Goal: Task Accomplishment & Management: Manage account settings

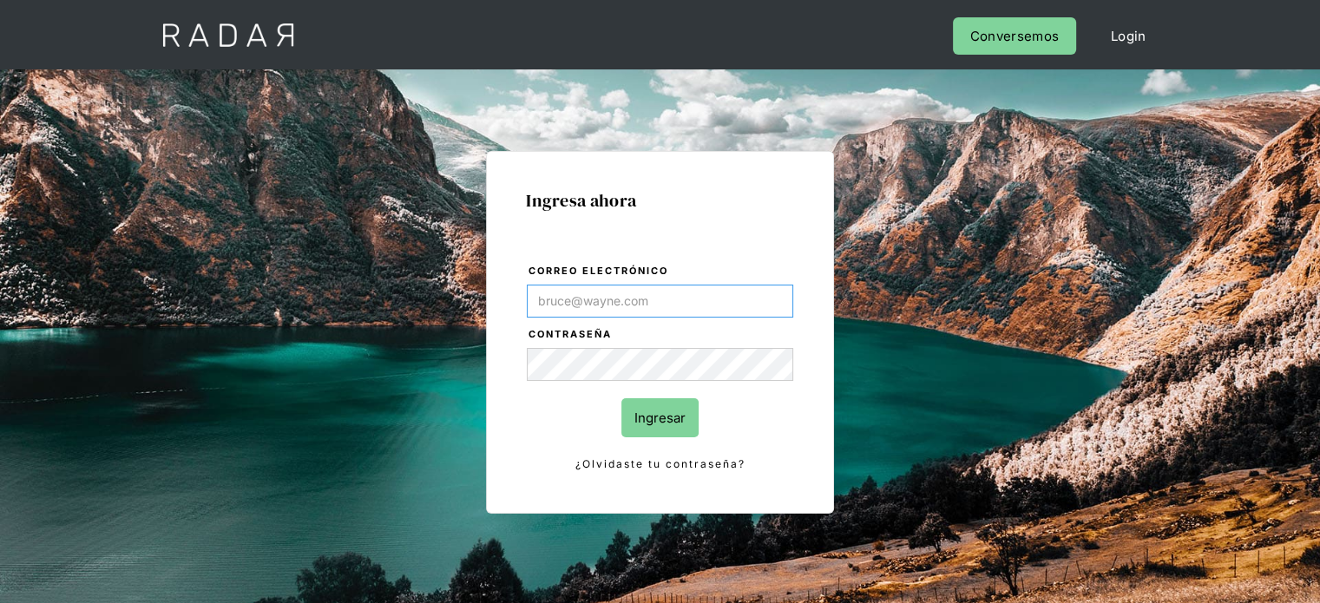
click at [541, 301] on input "Correo electrónico" at bounding box center [660, 301] width 266 height 33
type input "[EMAIL_ADDRESS][DOMAIN_NAME]"
click at [616, 400] on form "Correo electrónico jtolve@bamboopayment.com Contraseña Ingresar ¿Olvidaste tu c…" at bounding box center [660, 368] width 268 height 212
click at [656, 414] on input "Ingresar" at bounding box center [659, 417] width 77 height 39
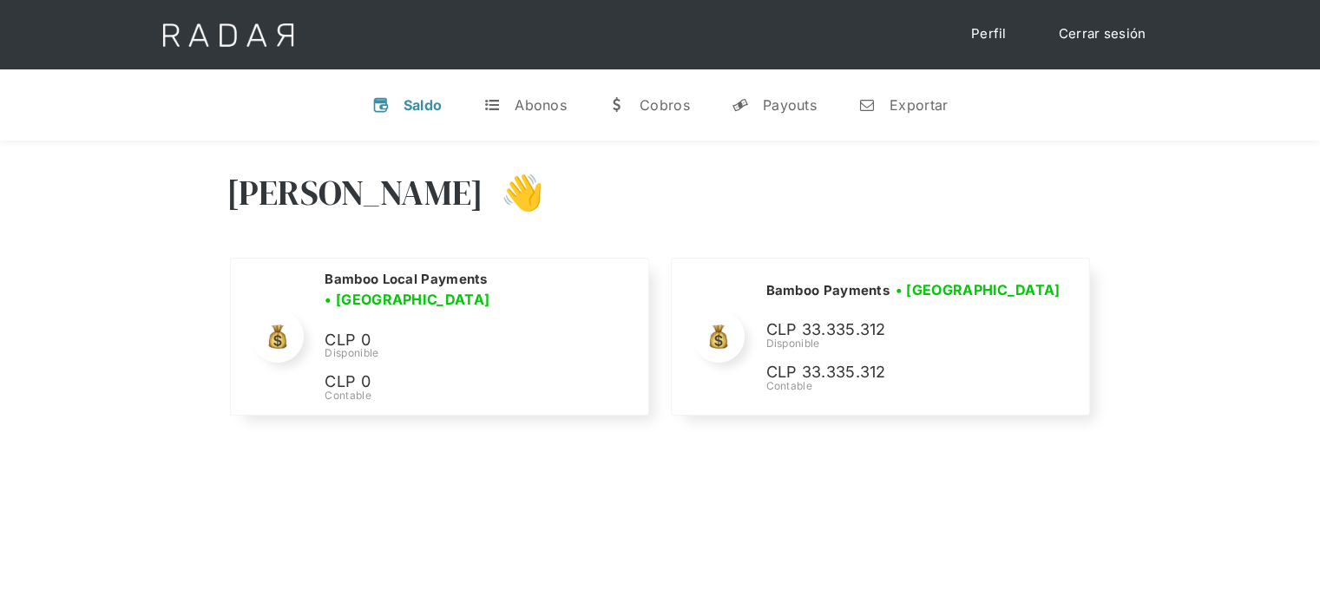
click at [1003, 209] on div "Hola Joaquín 👋" at bounding box center [660, 206] width 868 height 104
